Goal: Task Accomplishment & Management: Use online tool/utility

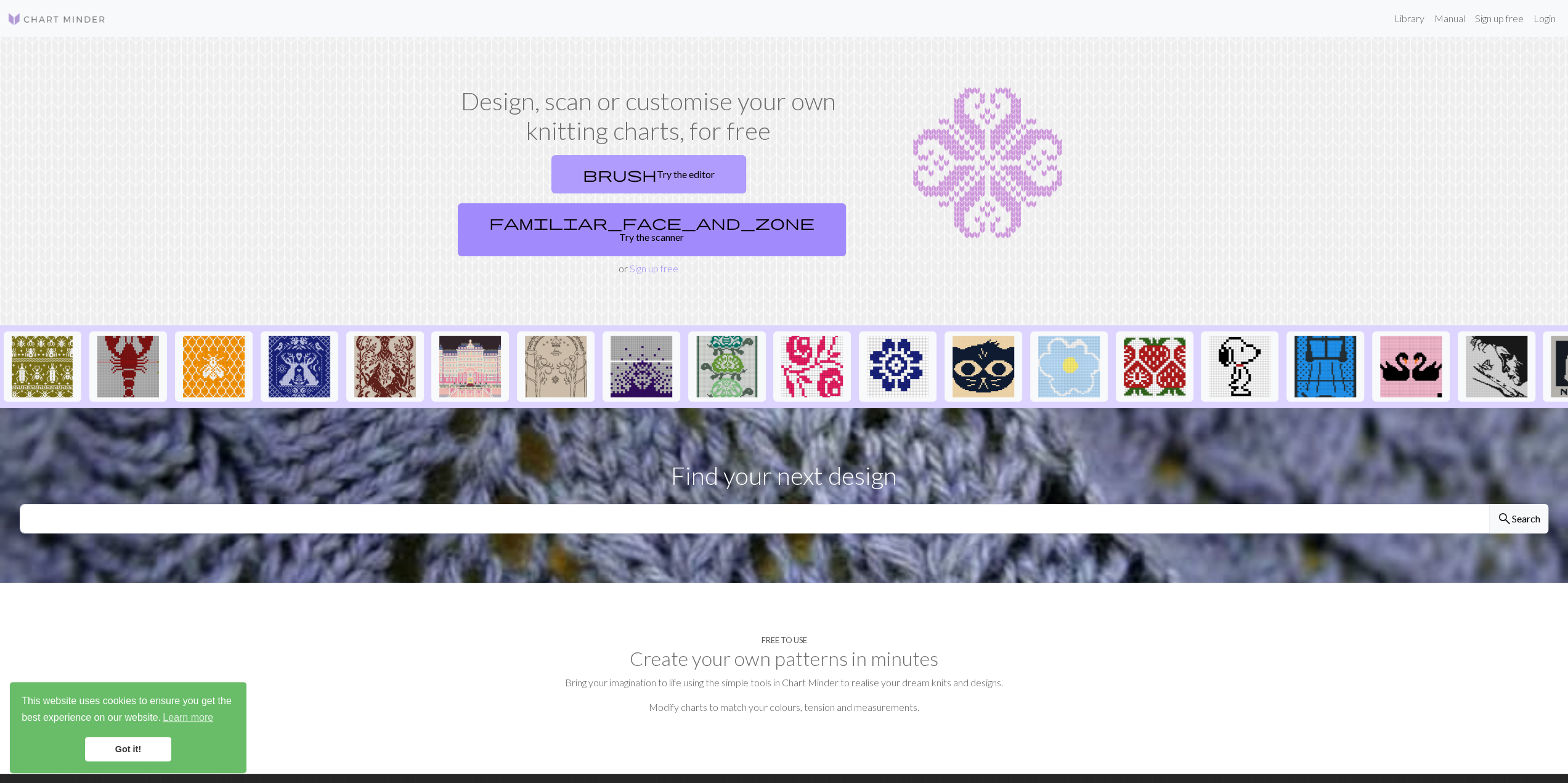
click at [589, 161] on link "brush Try the editor" at bounding box center [649, 174] width 195 height 38
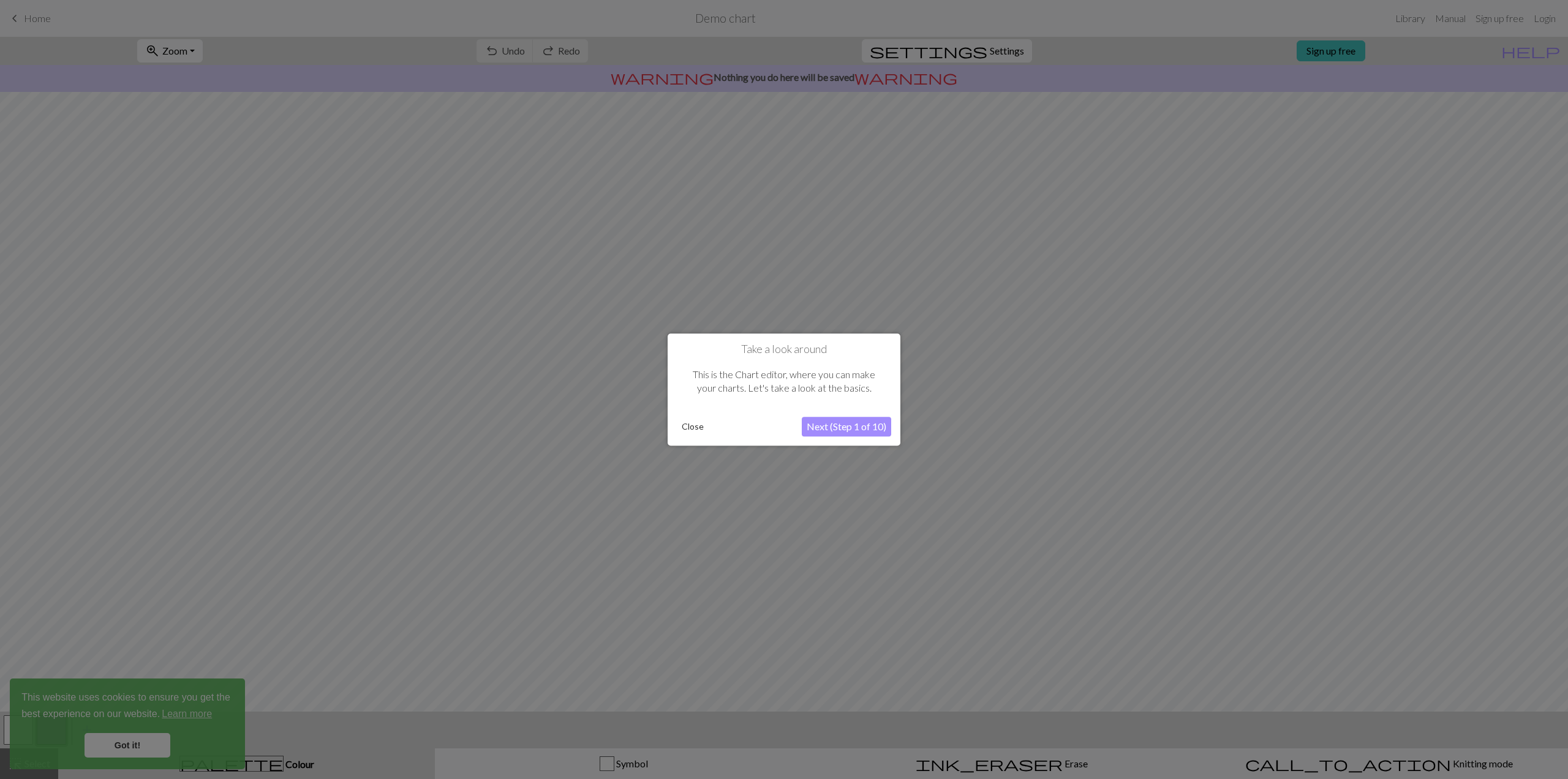
click at [688, 425] on button "Close" at bounding box center [692, 426] width 32 height 18
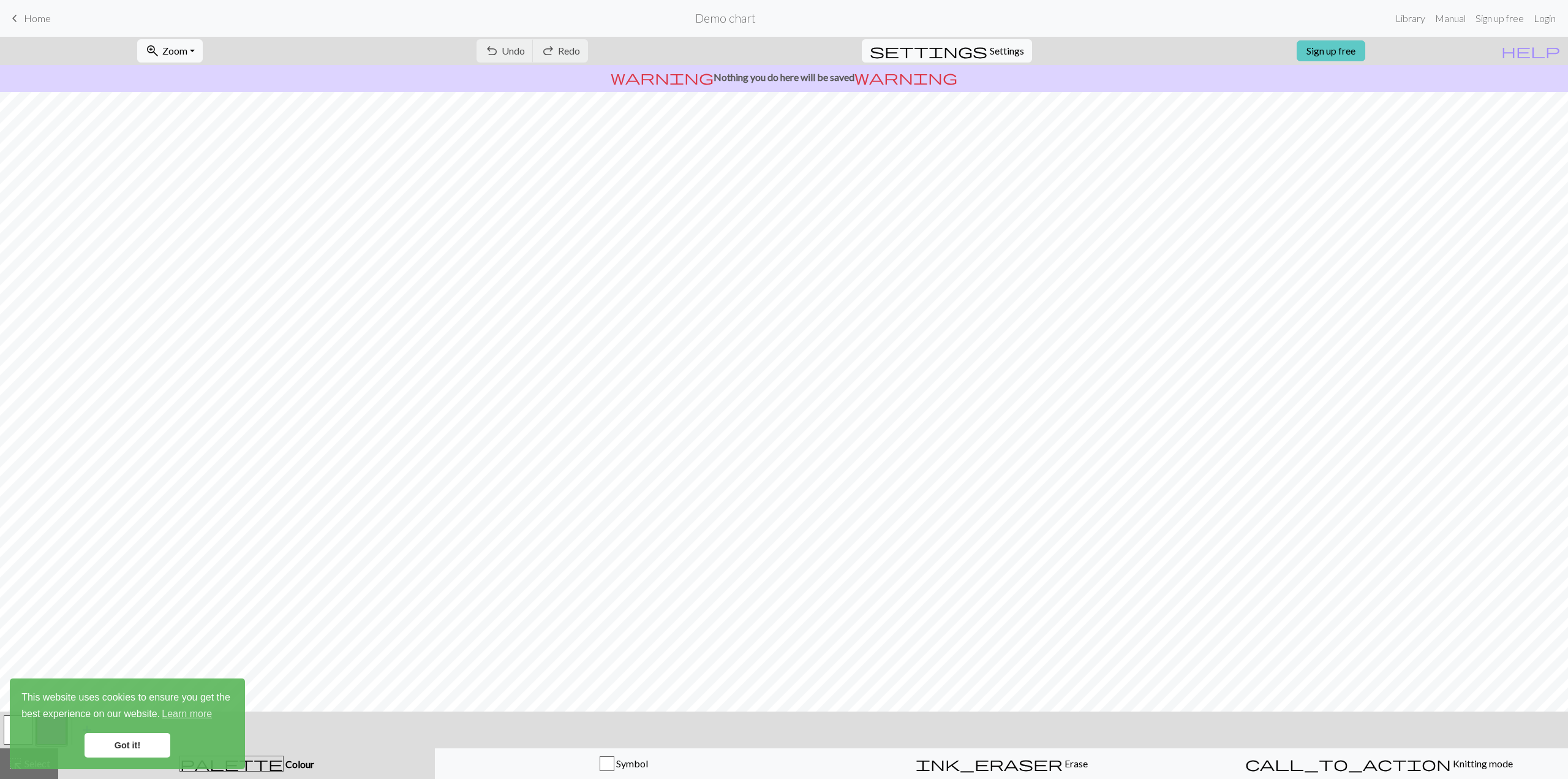
click at [1347, 61] on div "zoom_in Zoom Zoom Fit all Fit width Fit height 50% 100% 150% 200% undo Undo Und…" at bounding box center [746, 51] width 1493 height 28
click at [1346, 51] on link "Sign up free" at bounding box center [1331, 50] width 69 height 21
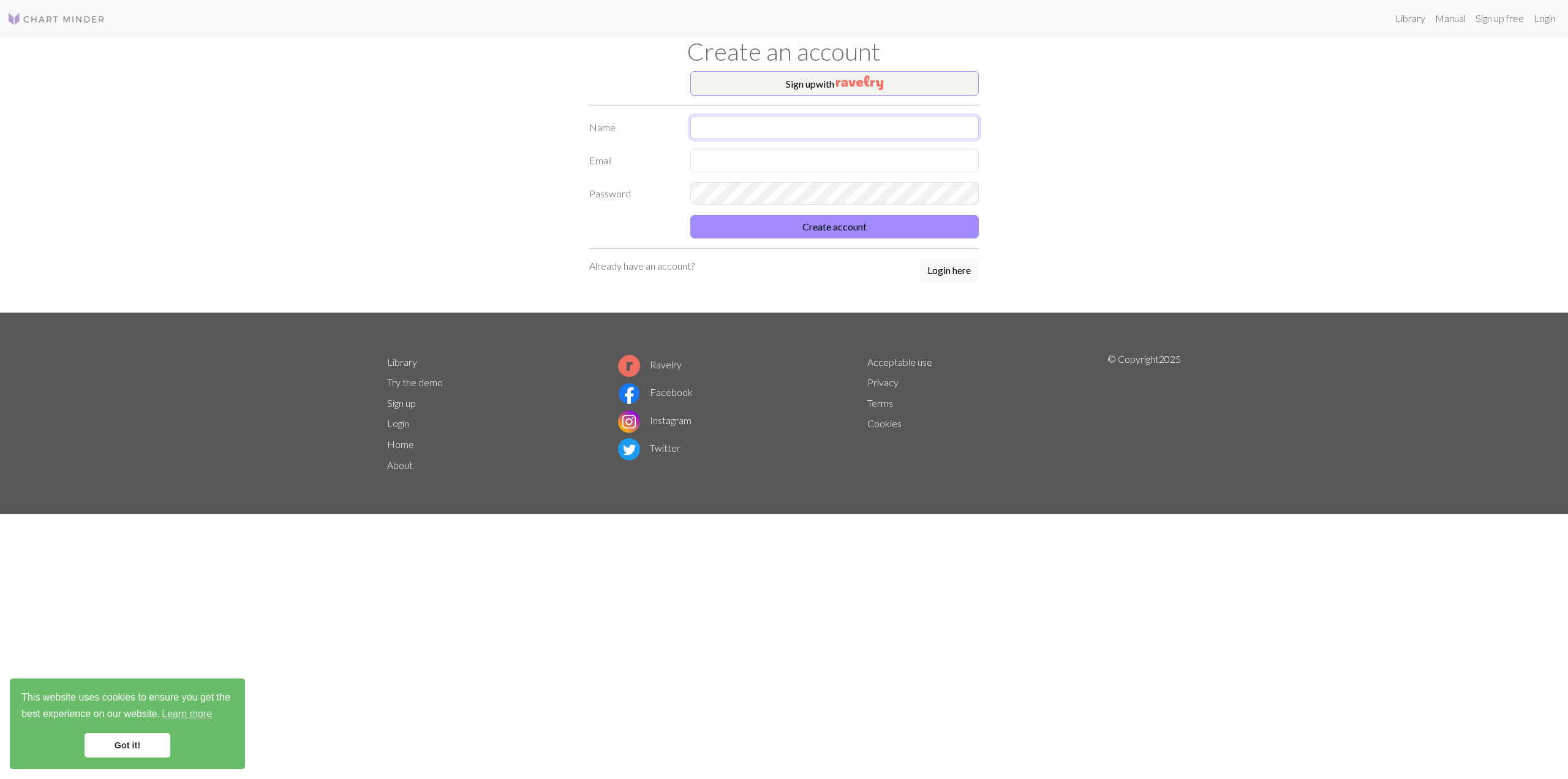
click at [730, 133] on input "text" at bounding box center [834, 127] width 289 height 24
click at [0, 778] on com-1password-button at bounding box center [0, 779] width 0 height 0
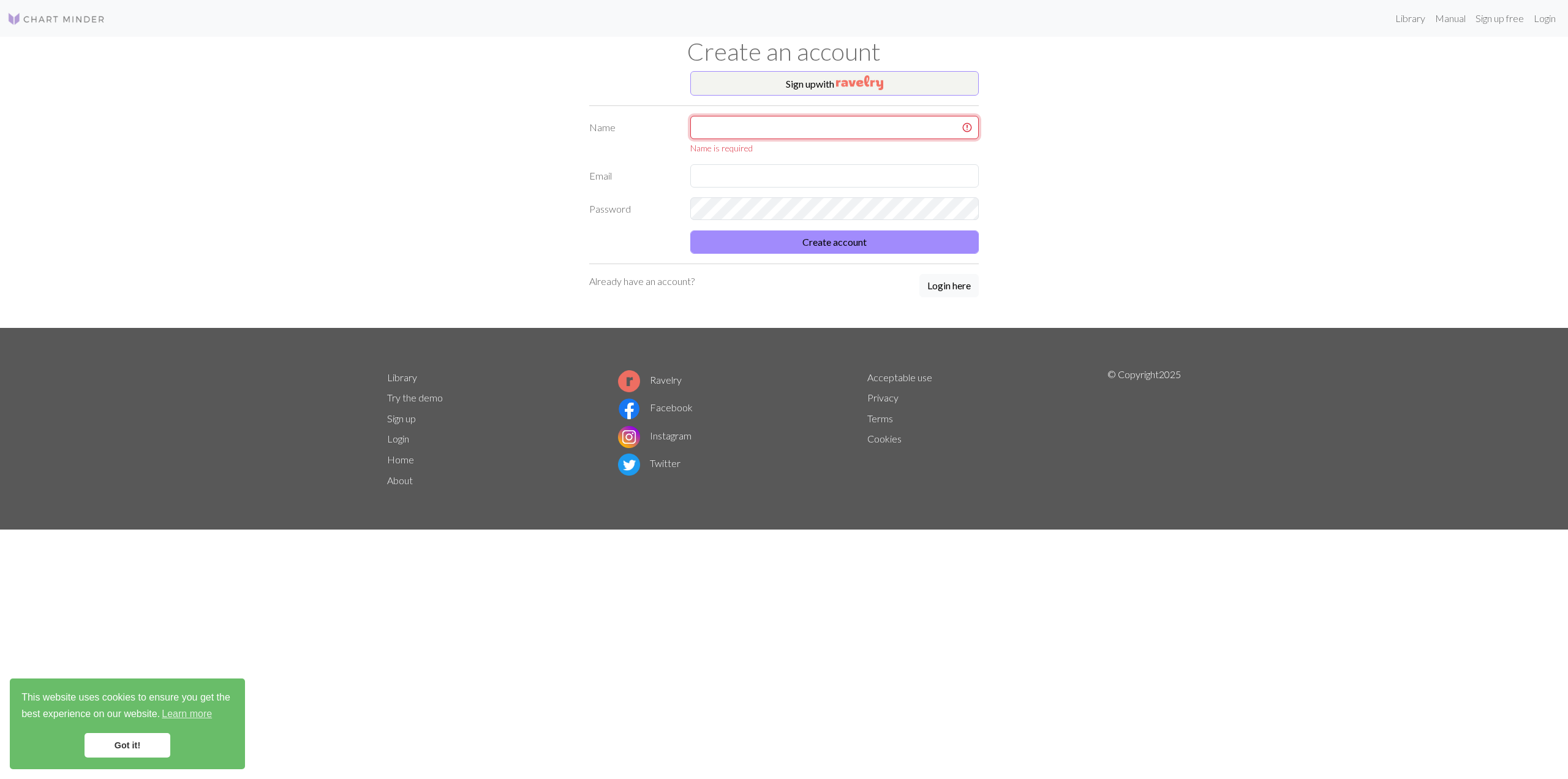
click at [0, 778] on com-1password-button at bounding box center [0, 779] width 0 height 0
drag, startPoint x: 1254, startPoint y: 27, endPoint x: 1043, endPoint y: 69, distance: 215.1
click at [1254, 28] on div "Library Manual Sign up free Login" at bounding box center [838, 18] width 1446 height 24
click at [845, 77] on img "button" at bounding box center [860, 83] width 47 height 15
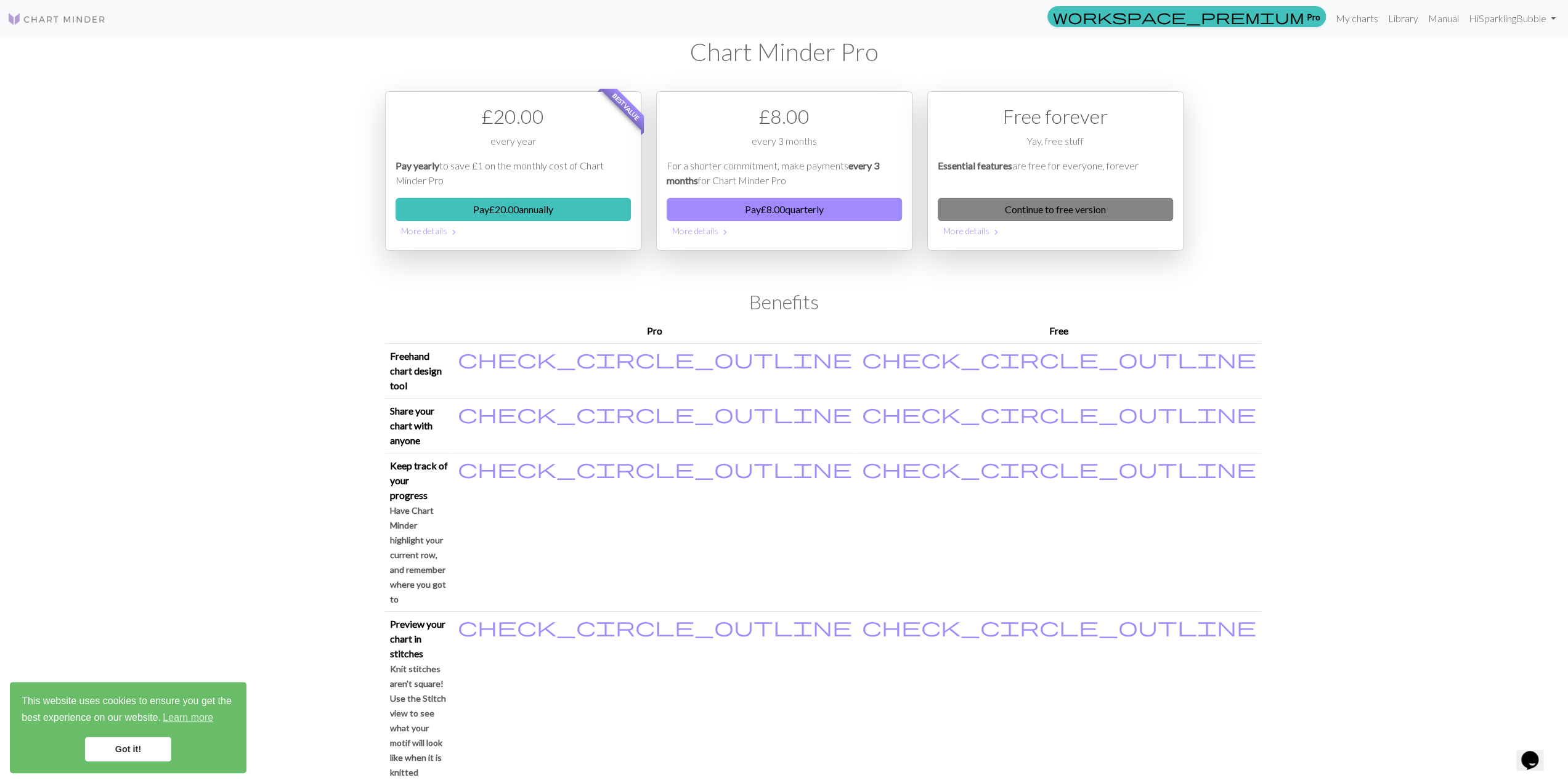
click at [1067, 211] on link "Continue to free version" at bounding box center [1055, 209] width 236 height 24
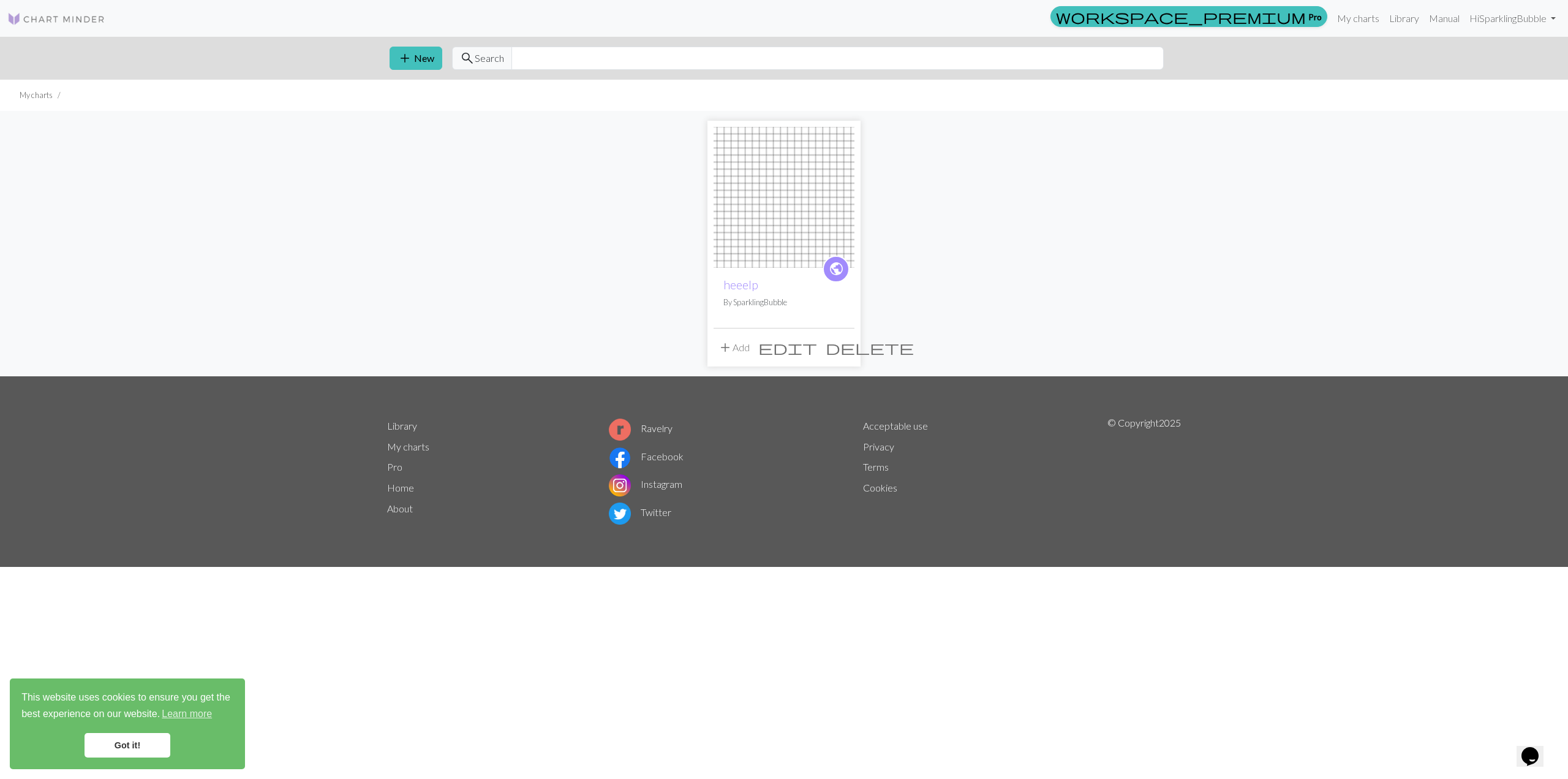
click at [744, 242] on img at bounding box center [783, 197] width 141 height 141
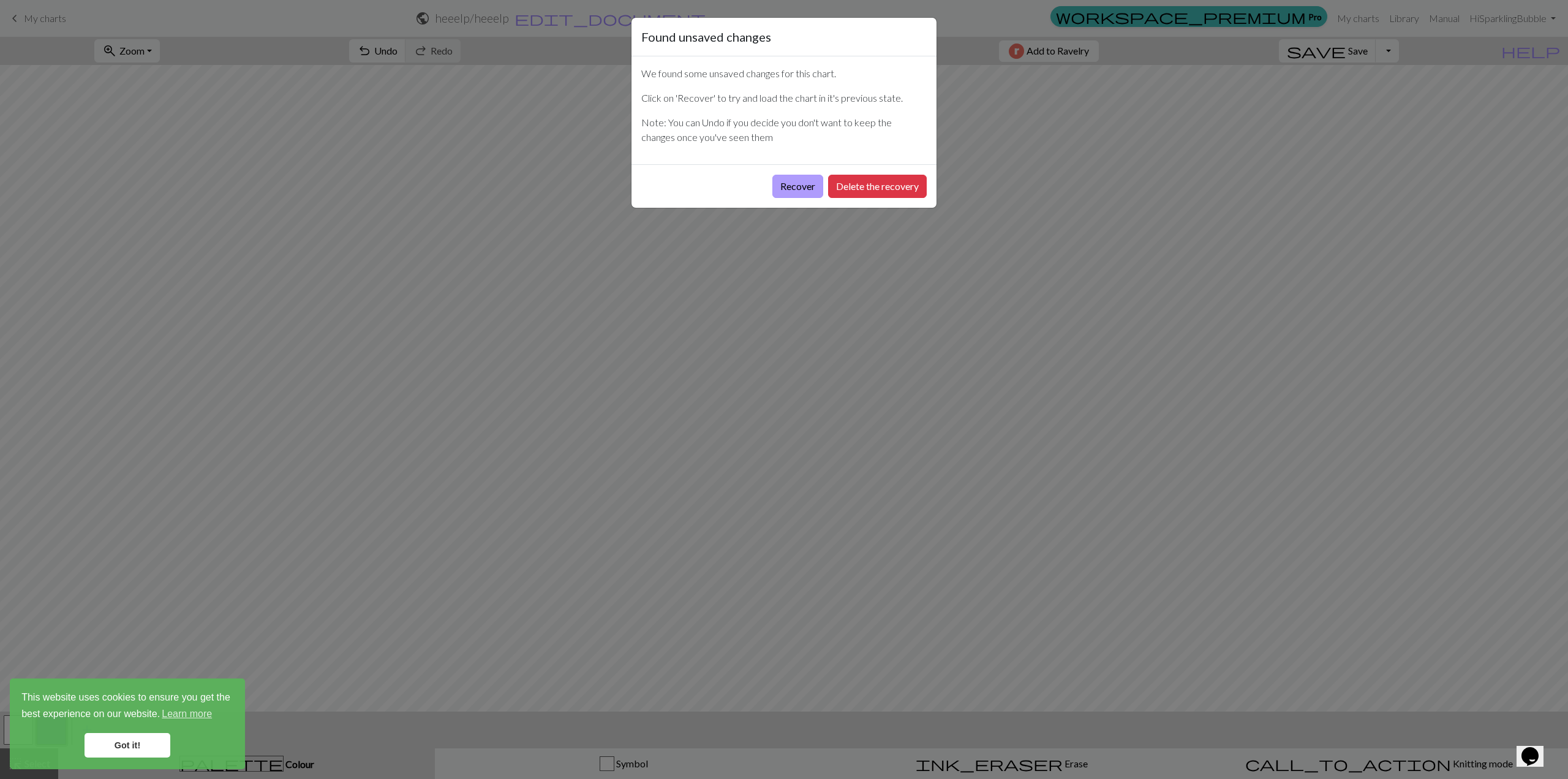
click at [809, 178] on button "Recover" at bounding box center [798, 186] width 51 height 24
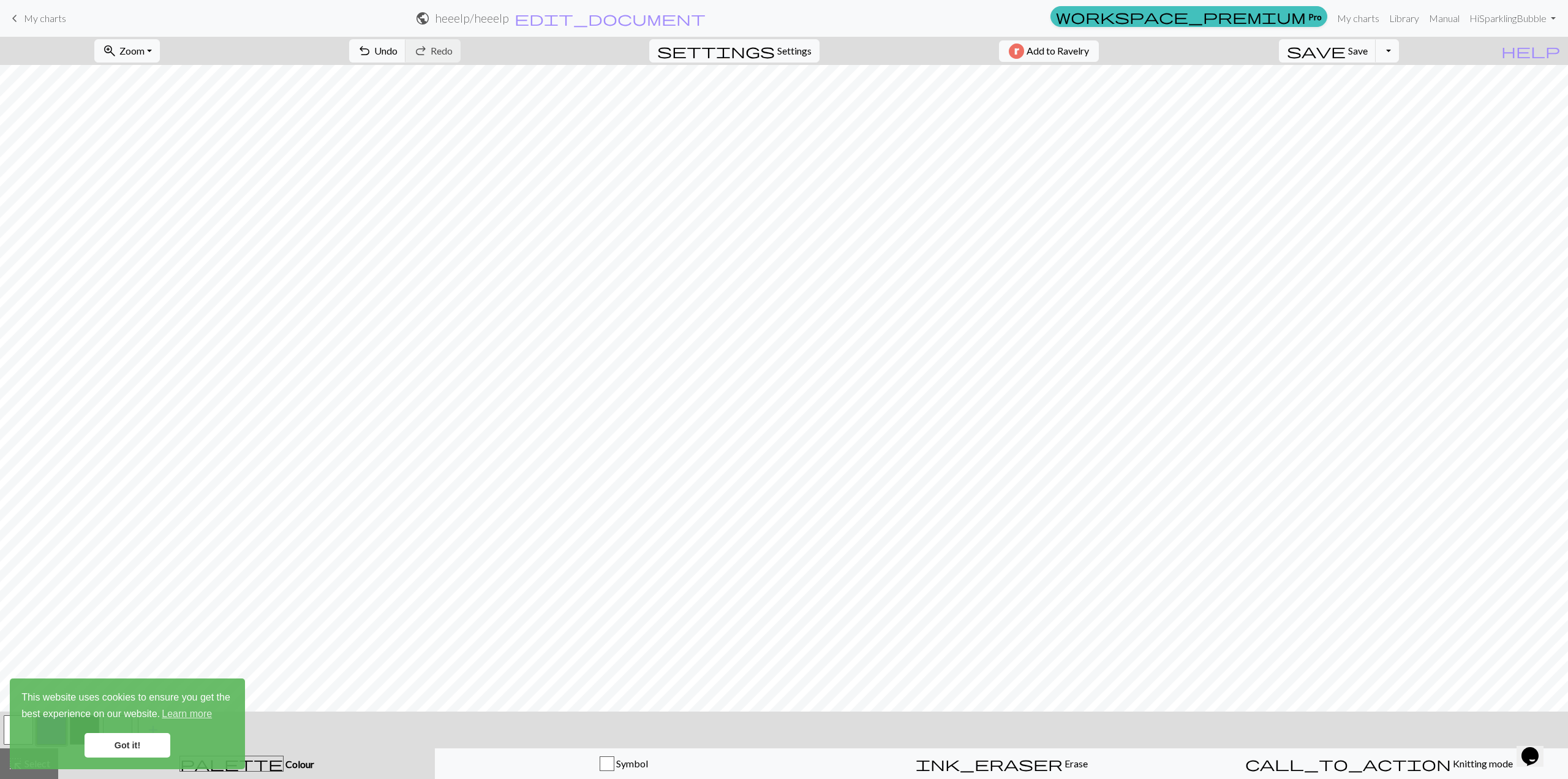
drag, startPoint x: 45, startPoint y: 13, endPoint x: 830, endPoint y: 38, distance: 785.4
click at [45, 13] on span "My charts" at bounding box center [45, 18] width 42 height 11
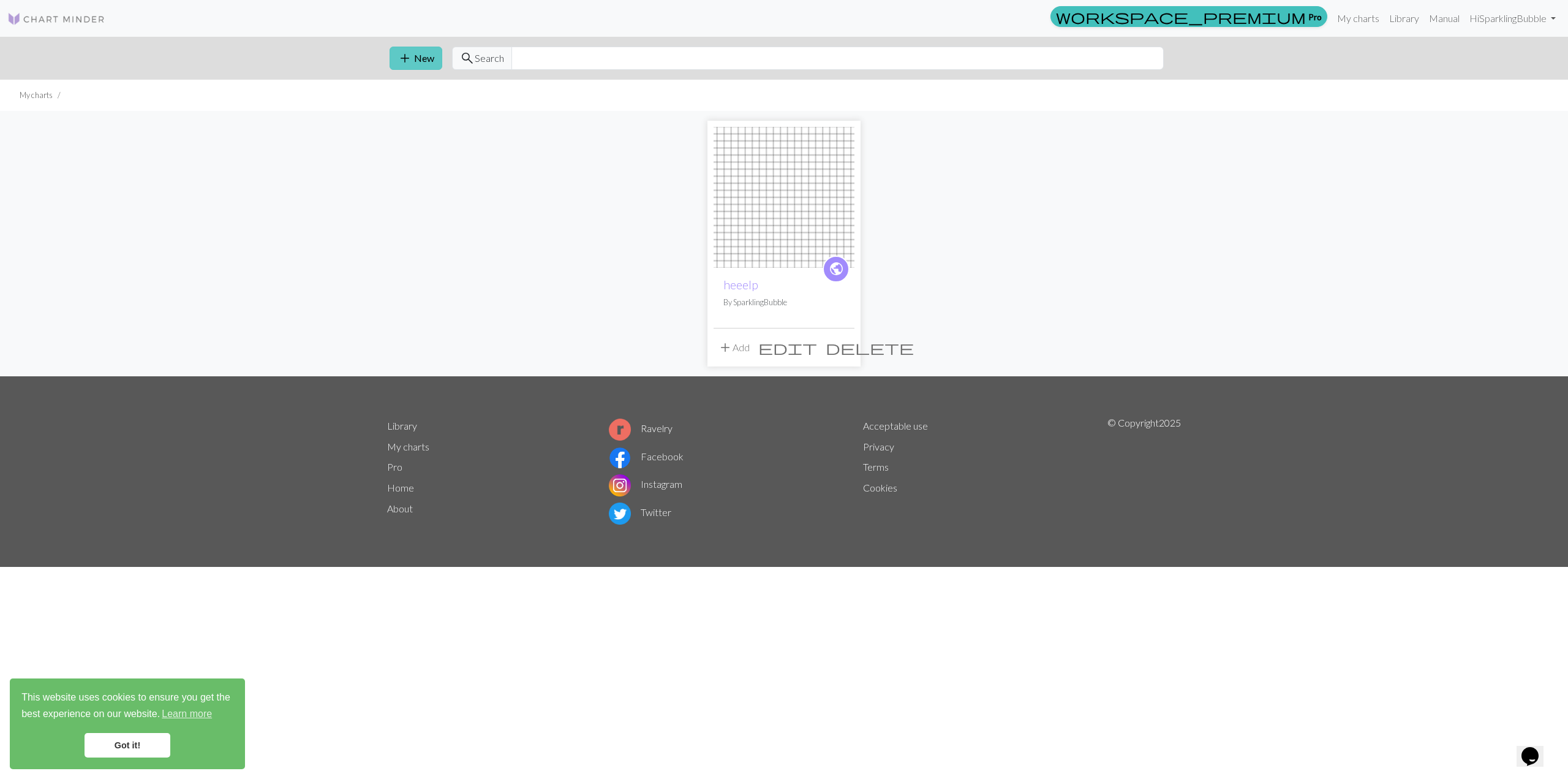
click at [410, 57] on span "add" at bounding box center [405, 58] width 15 height 17
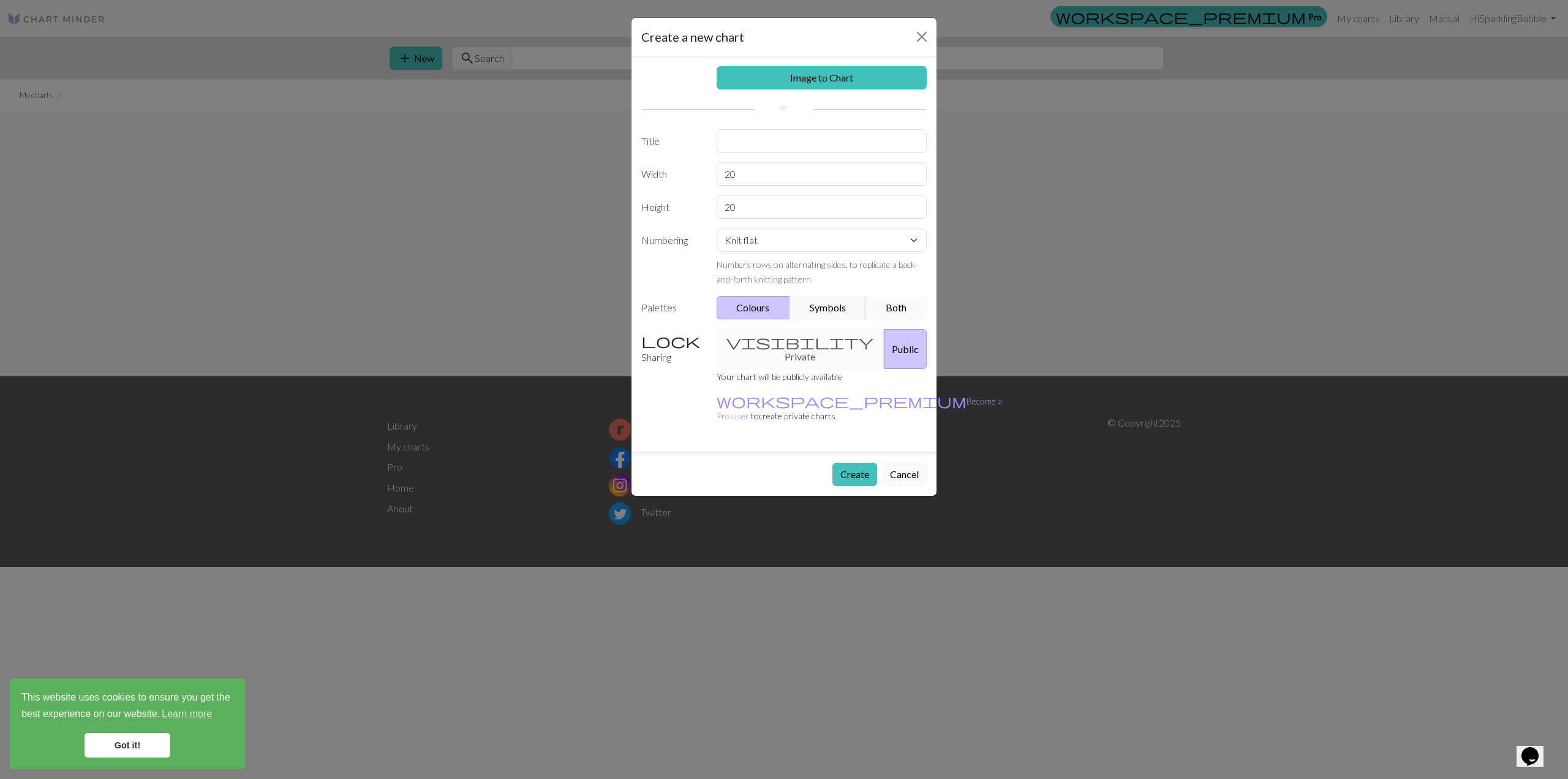
drag, startPoint x: 903, startPoint y: 304, endPoint x: 916, endPoint y: 307, distance: 13.3
click at [906, 304] on button "Both" at bounding box center [896, 308] width 61 height 24
click at [744, 176] on input "20" at bounding box center [822, 174] width 211 height 24
click at [782, 238] on select "Knit flat Knit in the round Lace knitting Cross stitch" at bounding box center [822, 240] width 211 height 24
click at [717, 229] on select "Knit flat Knit in the round Lace knitting Cross stitch" at bounding box center [822, 240] width 211 height 24
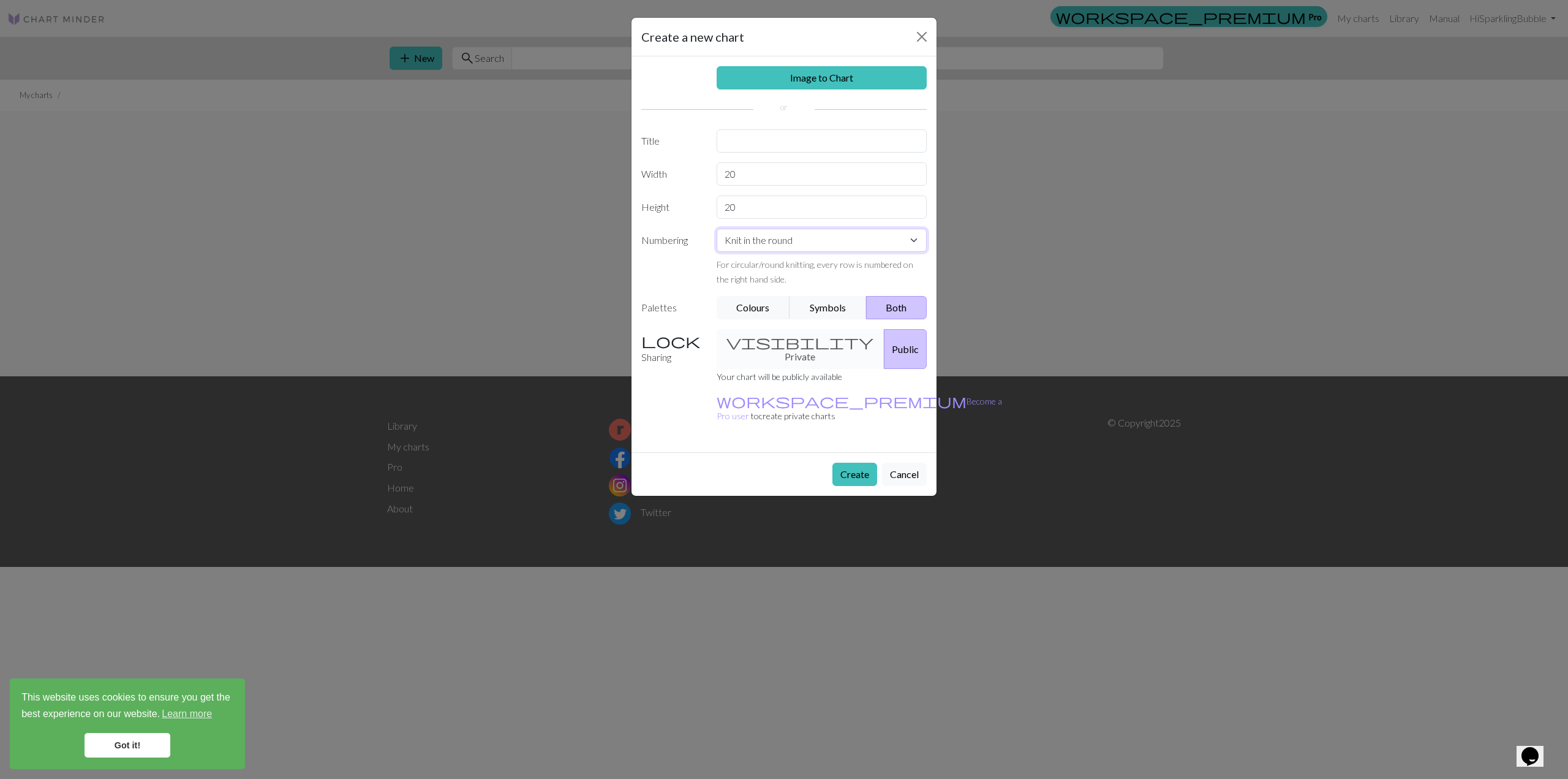
click at [787, 247] on select "Knit flat Knit in the round Lace knitting Cross stitch" at bounding box center [822, 240] width 211 height 24
select select "flat"
click at [717, 229] on select "Knit flat Knit in the round Lace knitting Cross stitch" at bounding box center [822, 240] width 211 height 24
click at [807, 341] on div "visibility Private Public" at bounding box center [822, 349] width 225 height 40
click at [729, 335] on div "visibility Private Public" at bounding box center [822, 349] width 225 height 40
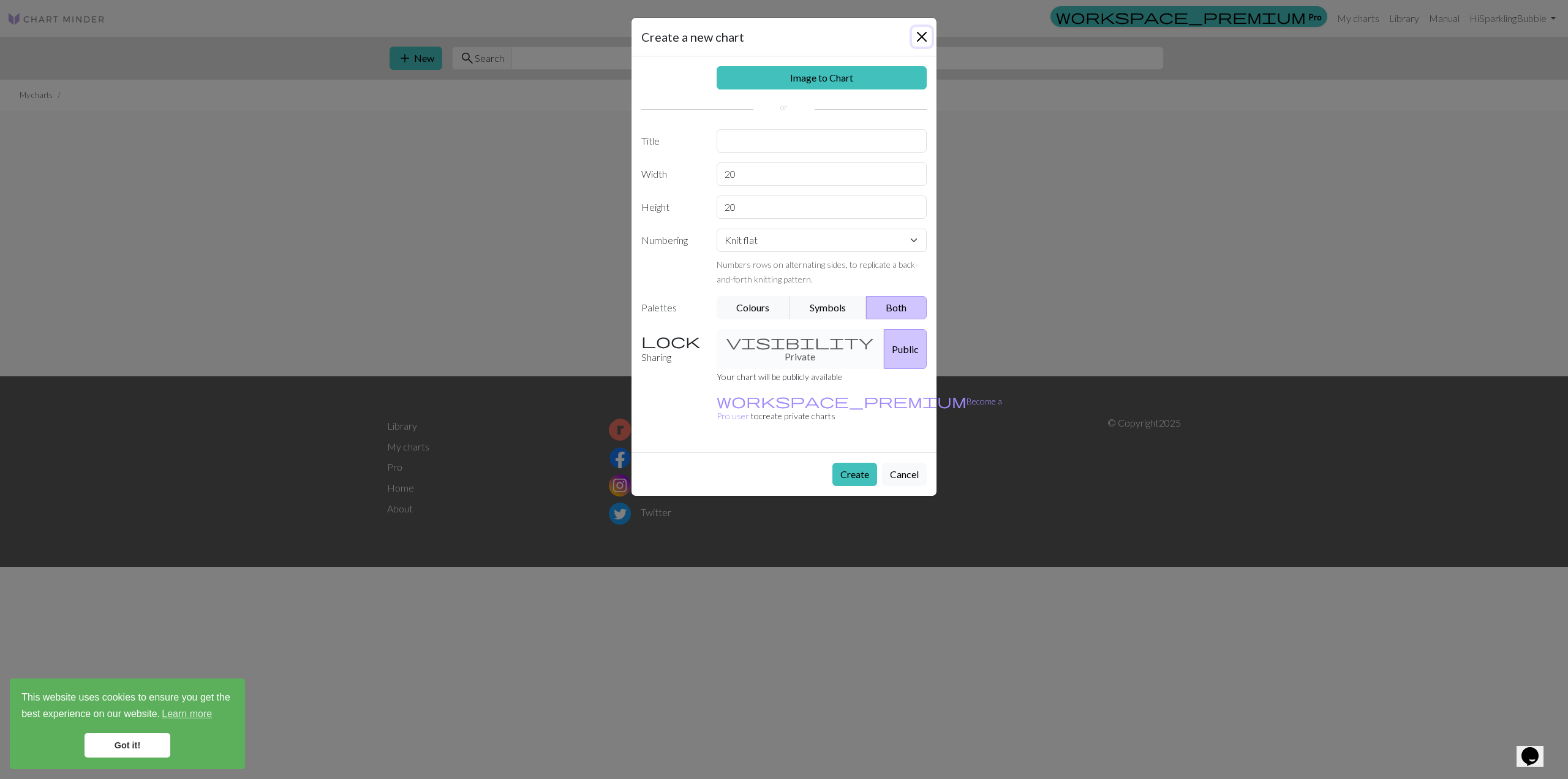
click at [924, 38] on button "Close" at bounding box center [921, 36] width 20 height 20
